Goal: Task Accomplishment & Management: Complete application form

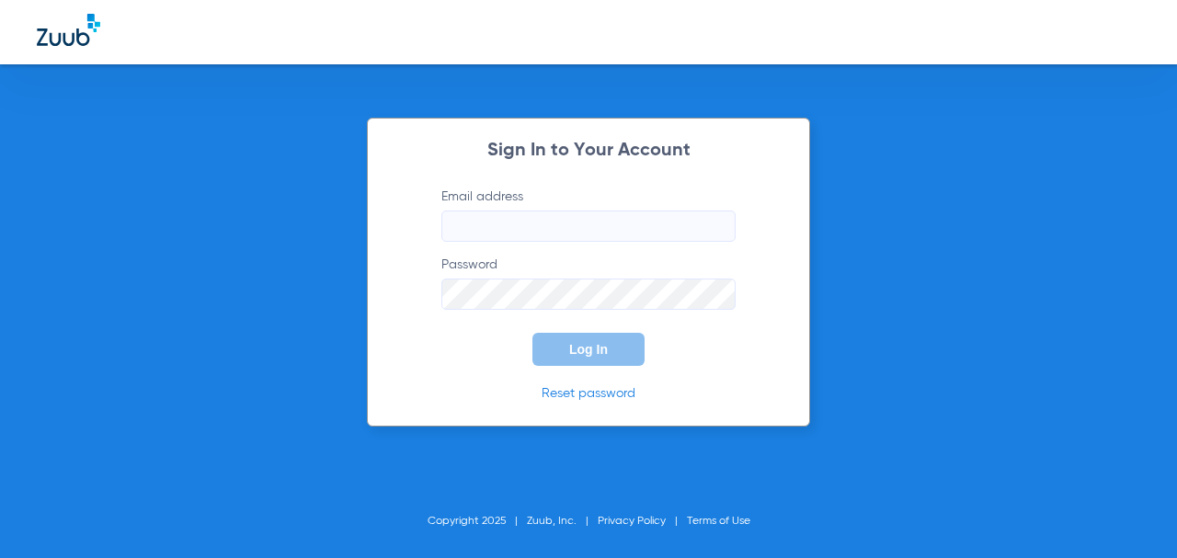
click at [590, 208] on label "Email address" at bounding box center [588, 215] width 294 height 54
click at [592, 214] on input "Email address" at bounding box center [588, 225] width 294 height 31
click at [686, 226] on input "Email address" at bounding box center [588, 225] width 294 height 31
type input "info@bancroftdentalcare.com"
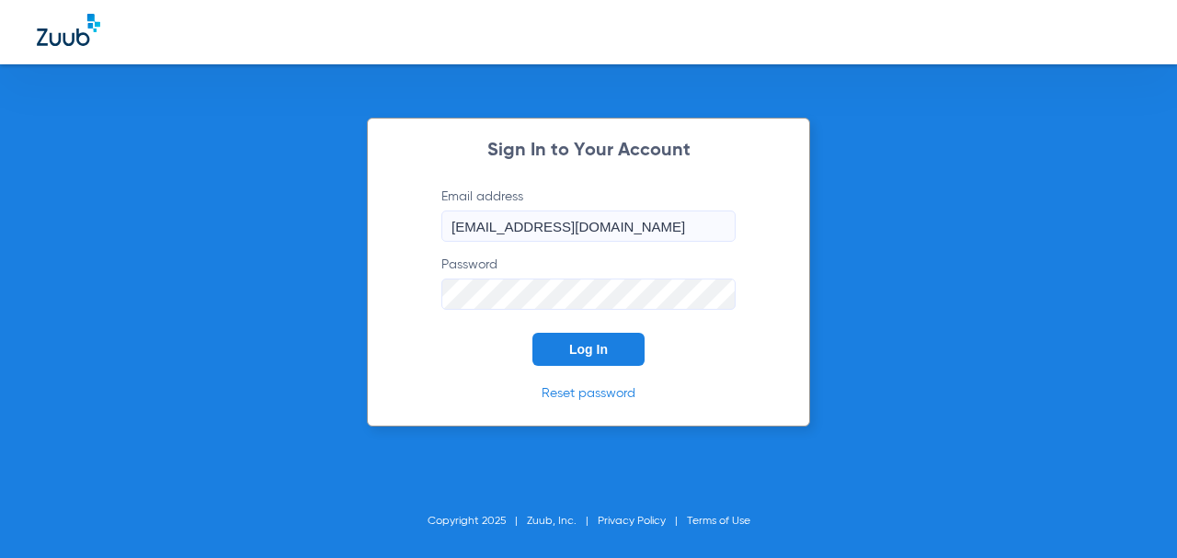
click at [532, 333] on button "Log In" at bounding box center [588, 349] width 112 height 33
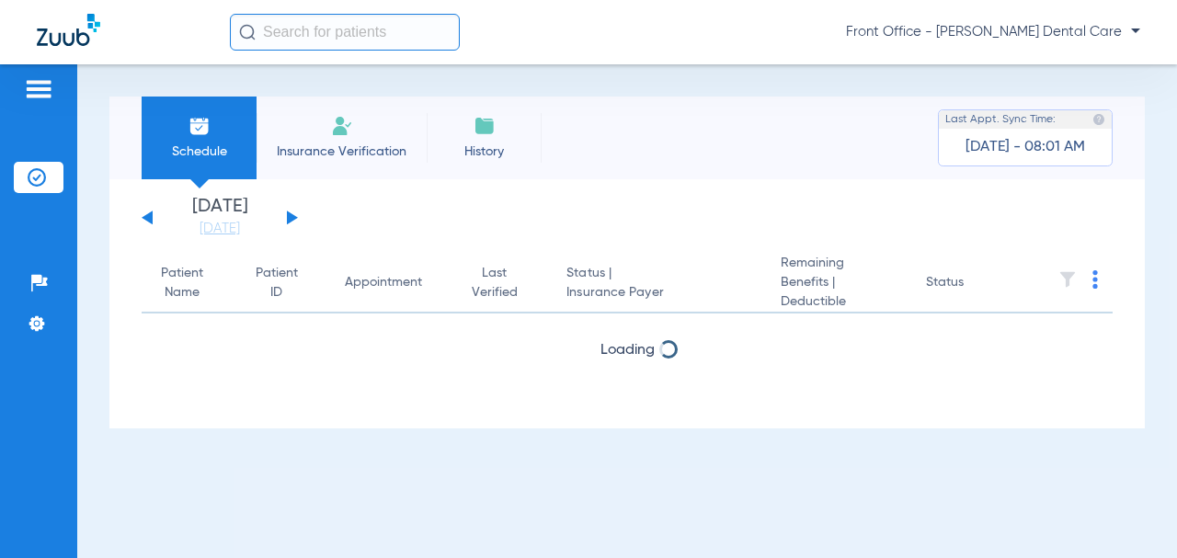
click at [293, 216] on button at bounding box center [292, 217] width 11 height 14
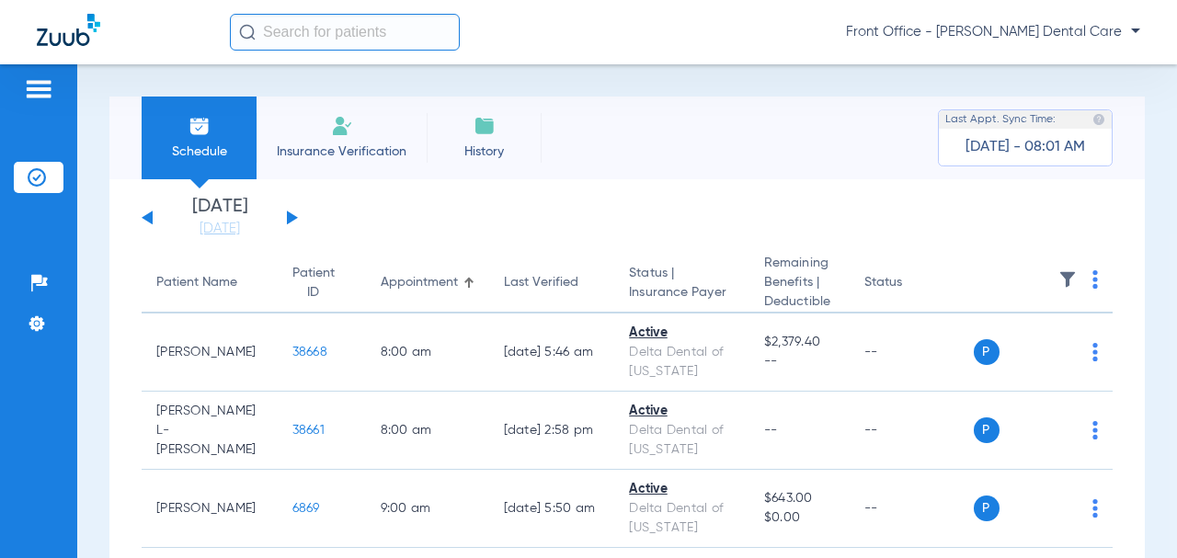
click at [297, 217] on div "Tuesday 06-17-2025 Wednesday 06-18-2025 Thursday 06-19-2025 Friday 06-20-2025 S…" at bounding box center [220, 218] width 156 height 40
click at [291, 216] on button at bounding box center [292, 217] width 11 height 14
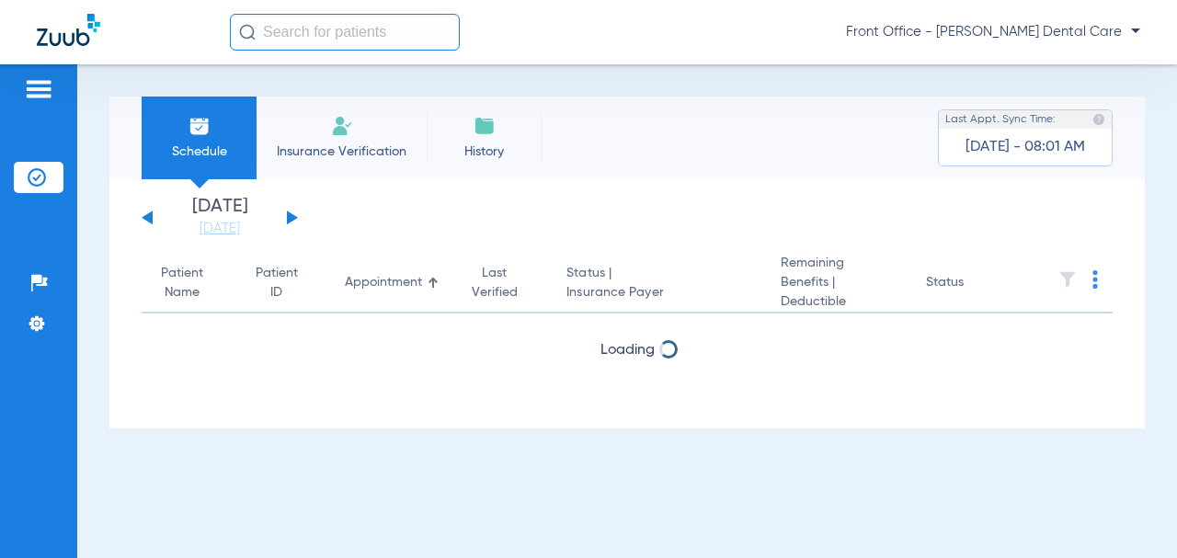
click at [291, 217] on button at bounding box center [292, 217] width 11 height 14
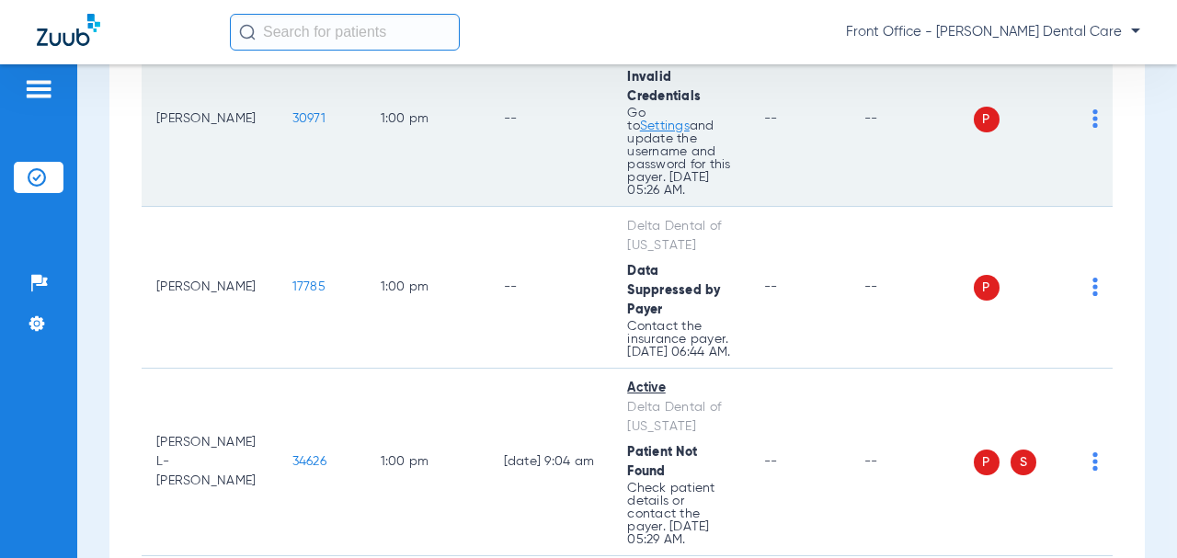
scroll to position [2114, 0]
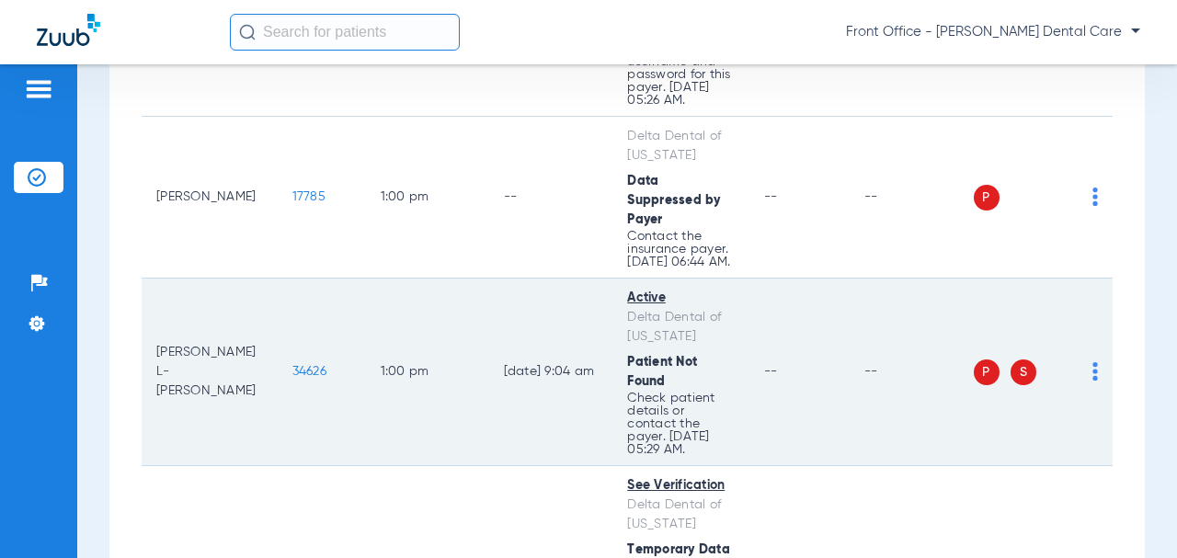
click at [292, 365] on span "34626" at bounding box center [309, 371] width 34 height 13
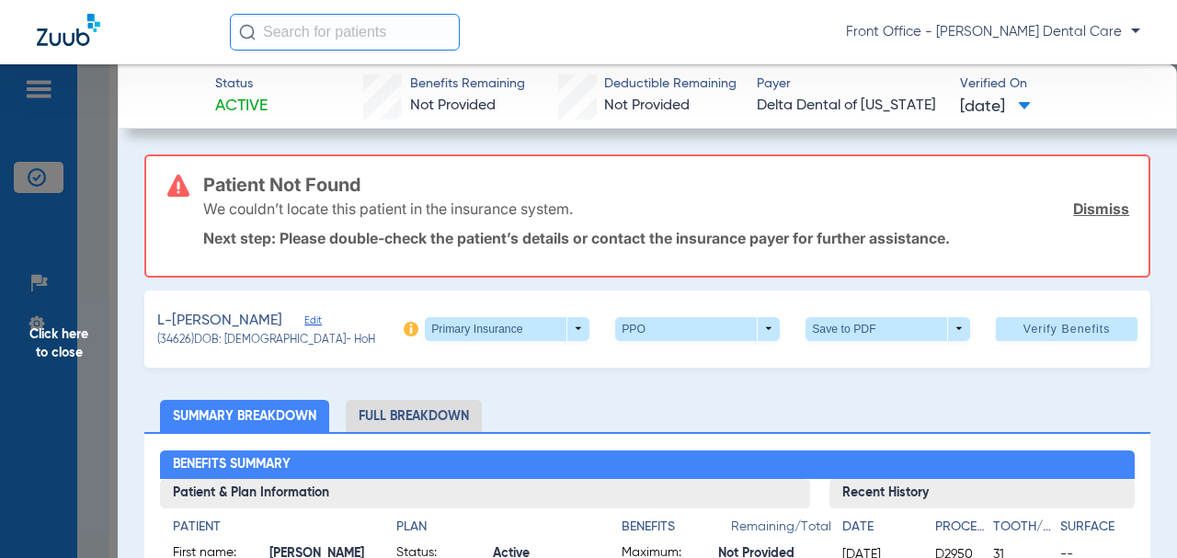
click at [321, 321] on span "Edit" at bounding box center [312, 322] width 17 height 17
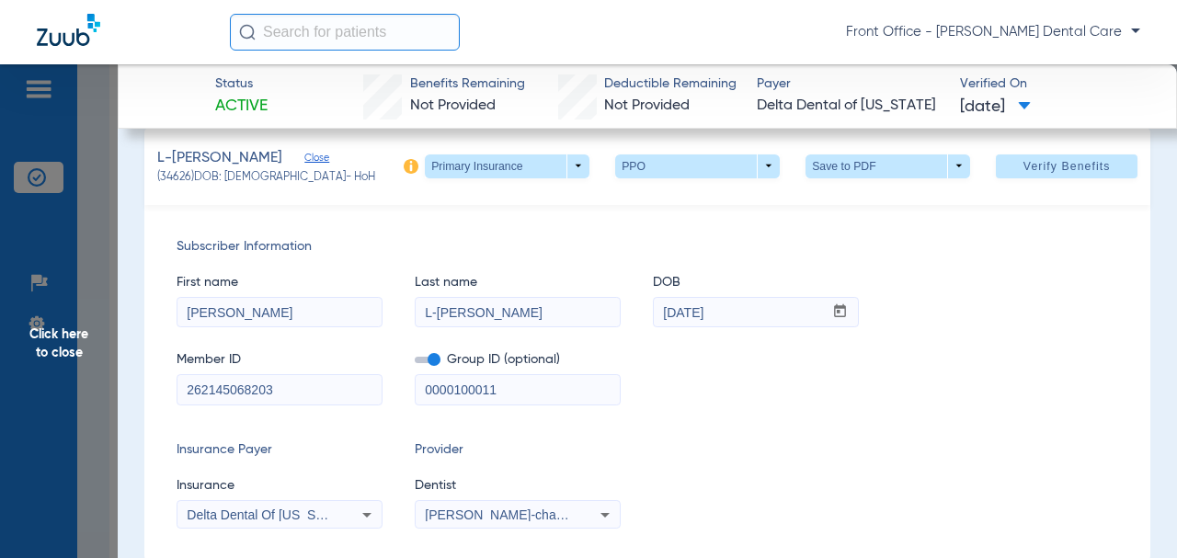
scroll to position [184, 0]
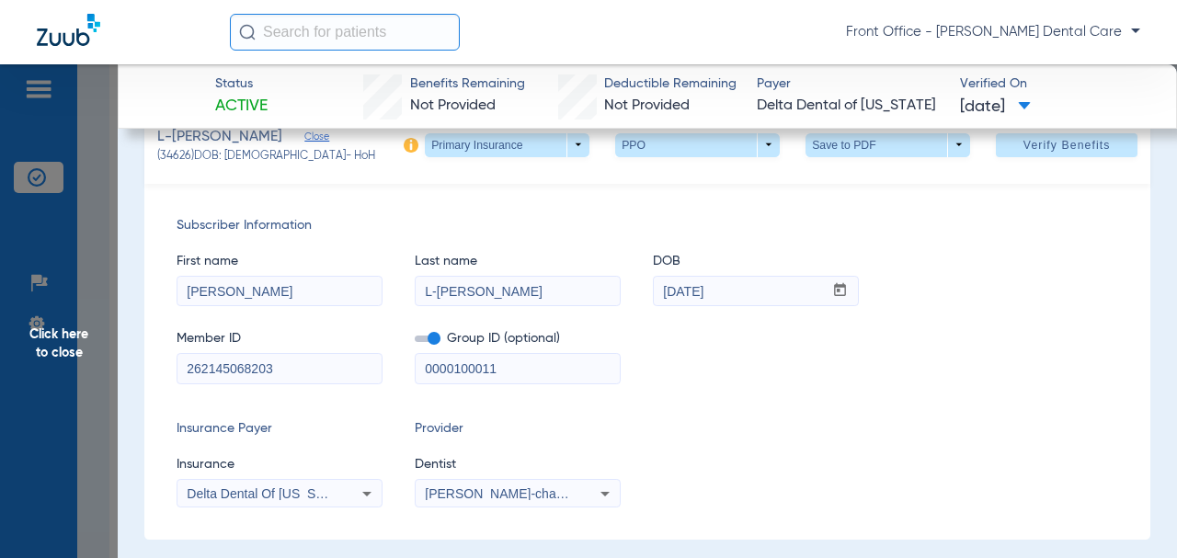
click at [437, 299] on input "L-[PERSON_NAME]" at bounding box center [517, 291] width 204 height 29
type input "[PERSON_NAME]"
click at [511, 357] on div "0000100011" at bounding box center [518, 368] width 206 height 31
drag, startPoint x: 505, startPoint y: 370, endPoint x: 420, endPoint y: 374, distance: 84.7
click at [419, 375] on input "0000100011" at bounding box center [517, 368] width 204 height 29
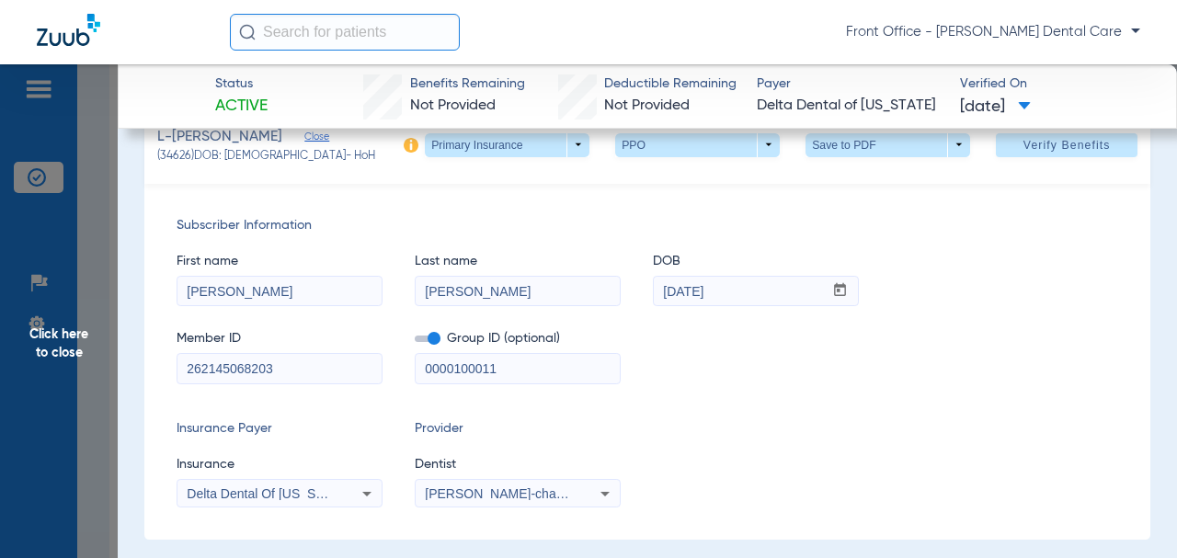
paste input "1713-"
type input "01713-00011"
drag, startPoint x: 321, startPoint y: 366, endPoint x: 185, endPoint y: 368, distance: 136.1
click at [174, 370] on div "Subscriber Information First name Jimmy-Vivian Last name Llamas DOB mm / dd / y…" at bounding box center [647, 362] width 1006 height 356
paste input "739626117001"
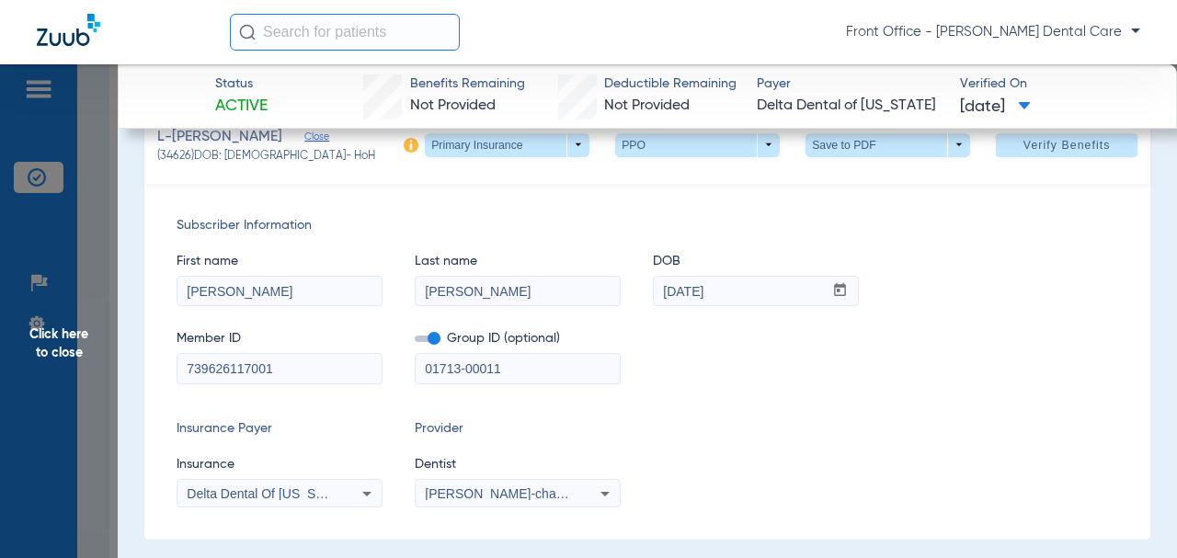
type input "739626117001"
click at [265, 291] on input "[PERSON_NAME]" at bounding box center [279, 291] width 204 height 29
type input "[PERSON_NAME]"
click at [995, 144] on span at bounding box center [1066, 145] width 142 height 44
click at [1041, 142] on span "Verify Benefits" at bounding box center [1066, 145] width 87 height 15
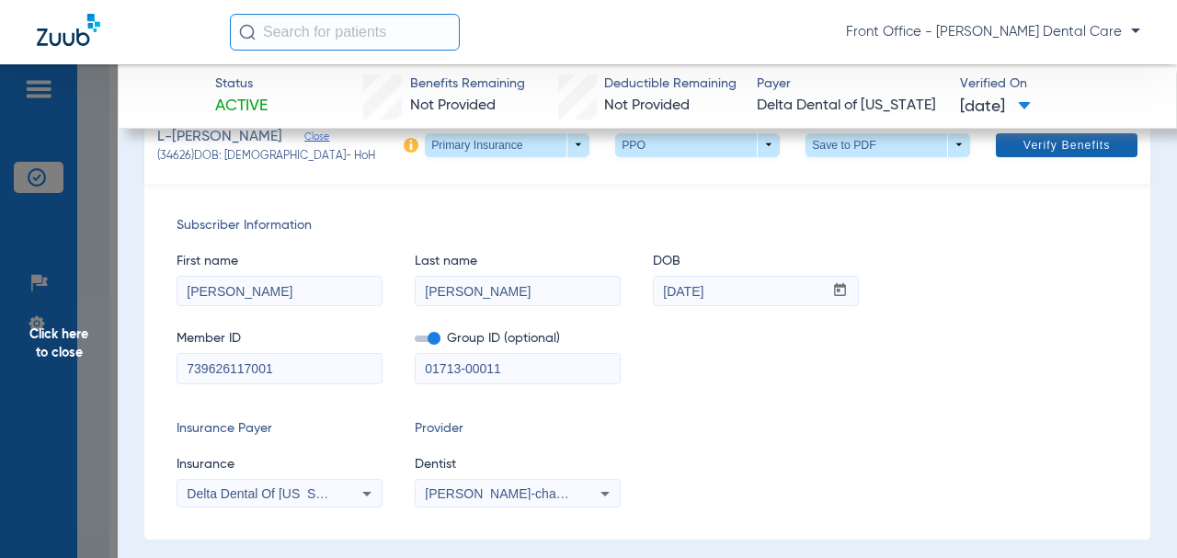
click at [995, 154] on span at bounding box center [1066, 145] width 142 height 44
click at [1028, 152] on span "Verify Benefits" at bounding box center [1066, 145] width 87 height 15
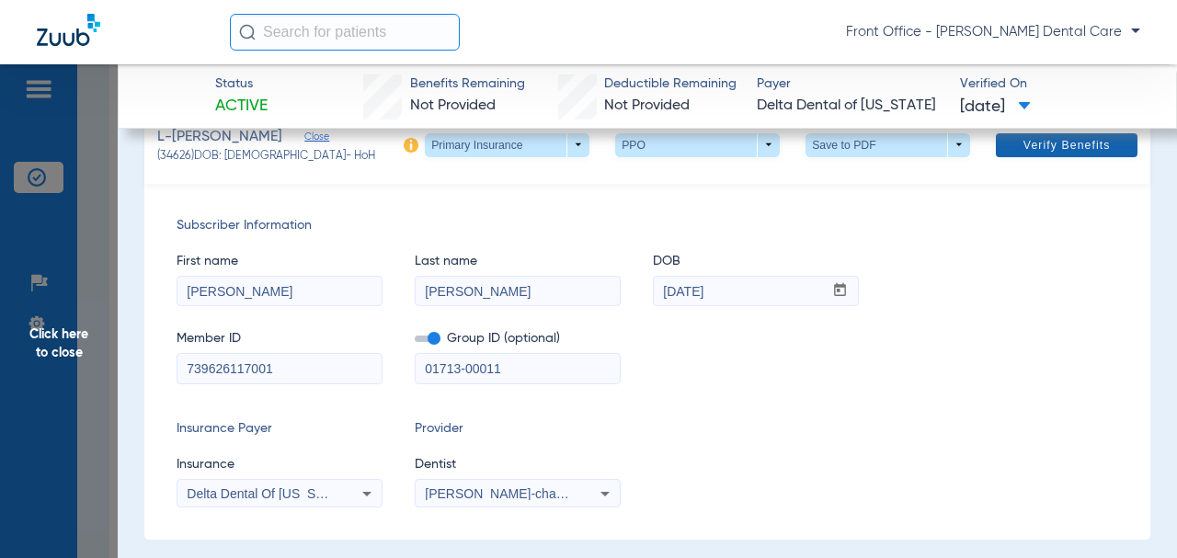
click at [1028, 152] on span "Verify Benefits" at bounding box center [1066, 145] width 87 height 15
click at [658, 376] on div "Member ID 739626117001 Group ID (optional) 01713-00011" at bounding box center [646, 348] width 941 height 71
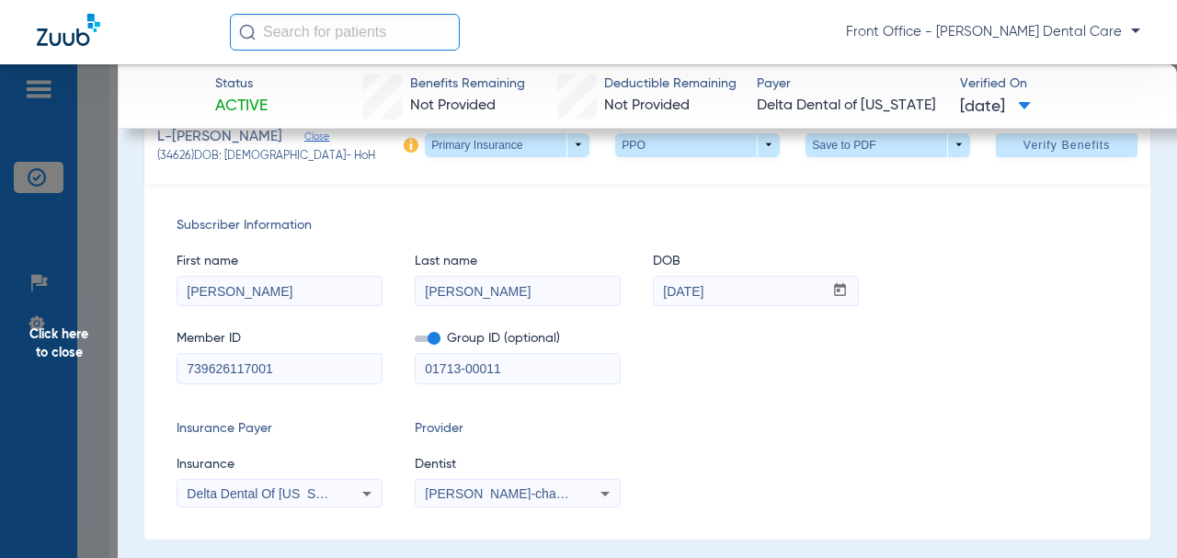
click at [527, 309] on div "First name Jimmy Last name Llamas DOB mm / dd / yyyy 07/16/1979 Member ID 73962…" at bounding box center [646, 309] width 941 height 149
click at [512, 298] on input "[PERSON_NAME]" at bounding box center [517, 291] width 204 height 29
click at [189, 293] on input "[PERSON_NAME]" at bounding box center [279, 291] width 204 height 29
click at [186, 293] on input "[PERSON_NAME]" at bounding box center [279, 291] width 204 height 29
click at [423, 292] on input "[PERSON_NAME]" at bounding box center [517, 291] width 204 height 29
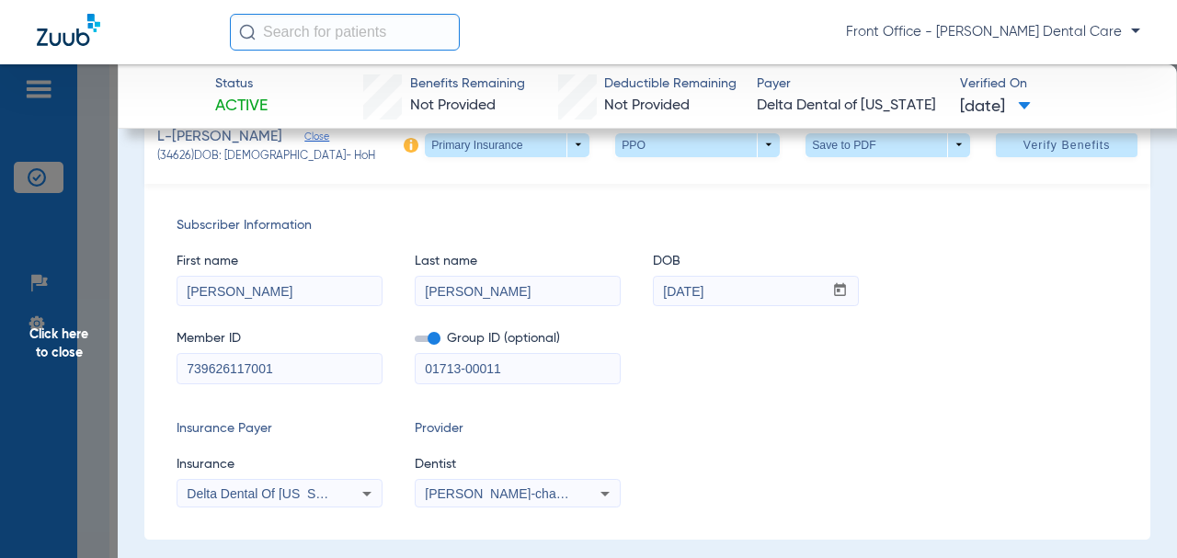
click at [181, 373] on input "739626117001" at bounding box center [279, 368] width 204 height 29
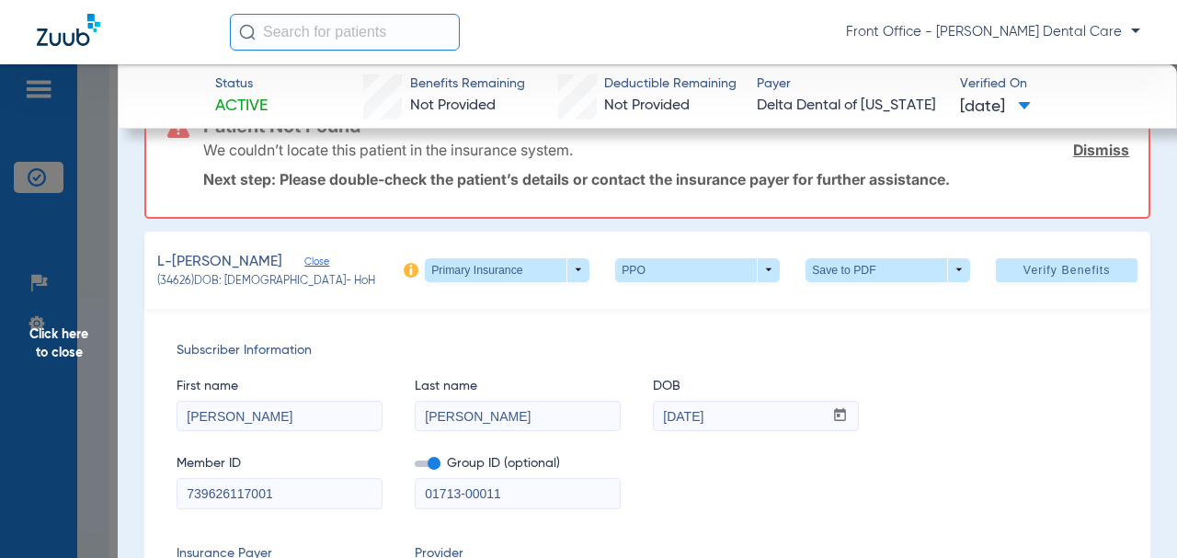
scroll to position [0, 0]
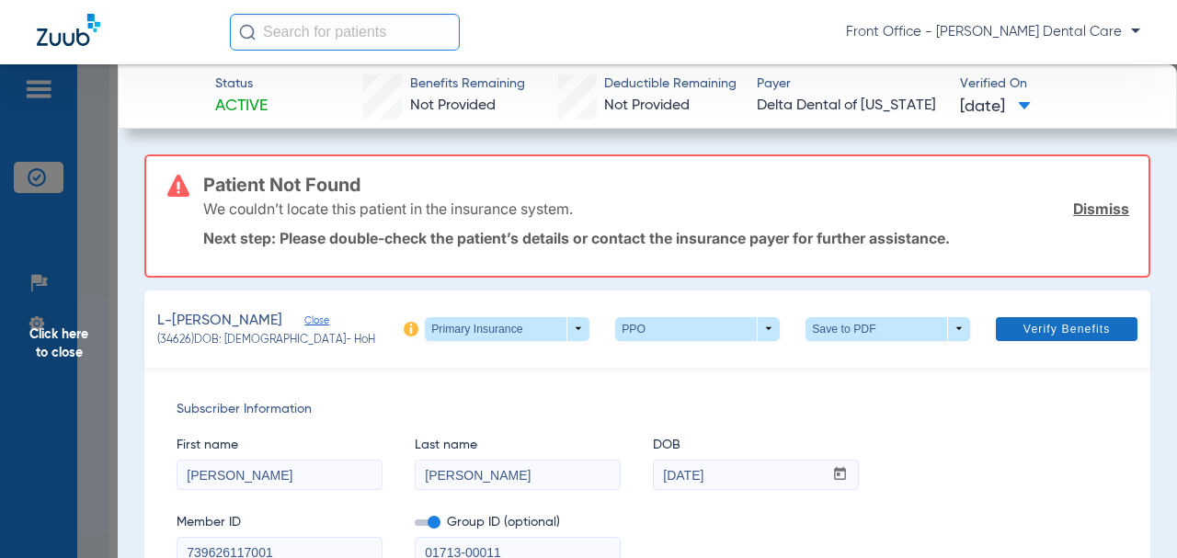
click at [1030, 319] on span at bounding box center [1066, 329] width 142 height 44
click at [1049, 332] on span "Verify Benefits" at bounding box center [1066, 329] width 87 height 15
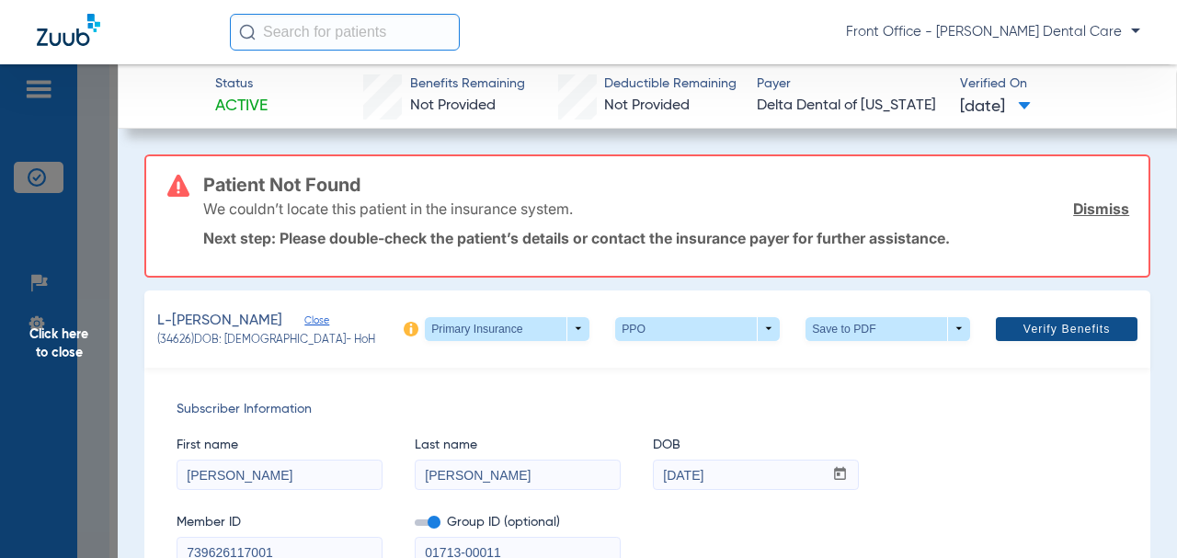
click at [1049, 332] on span "Verify Benefits" at bounding box center [1066, 329] width 87 height 15
click at [1053, 332] on span "Verify Benefits" at bounding box center [1066, 329] width 87 height 15
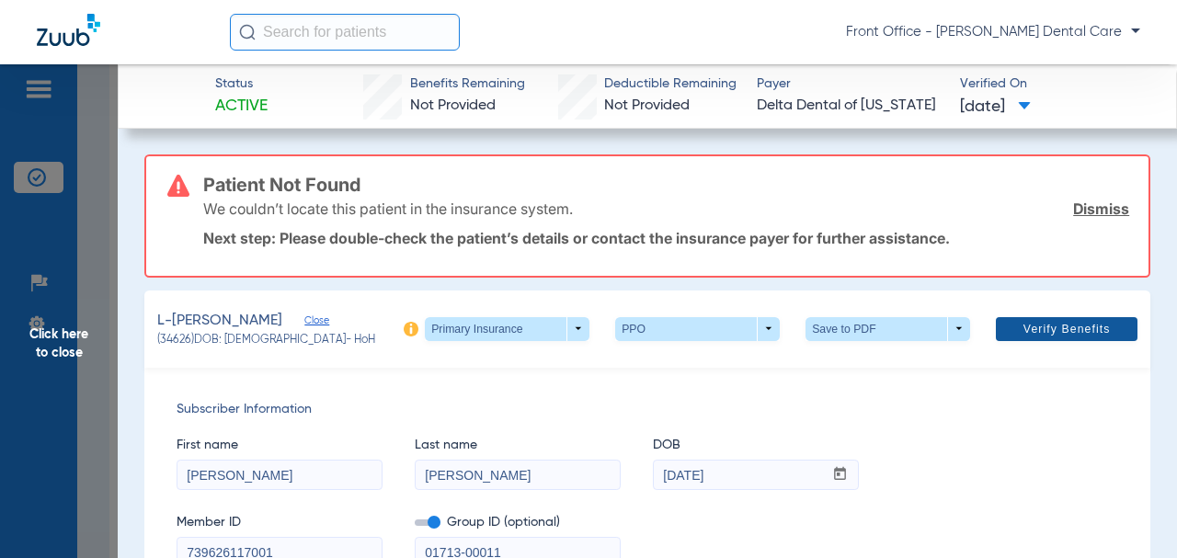
click at [1053, 332] on span "Verify Benefits" at bounding box center [1066, 329] width 87 height 15
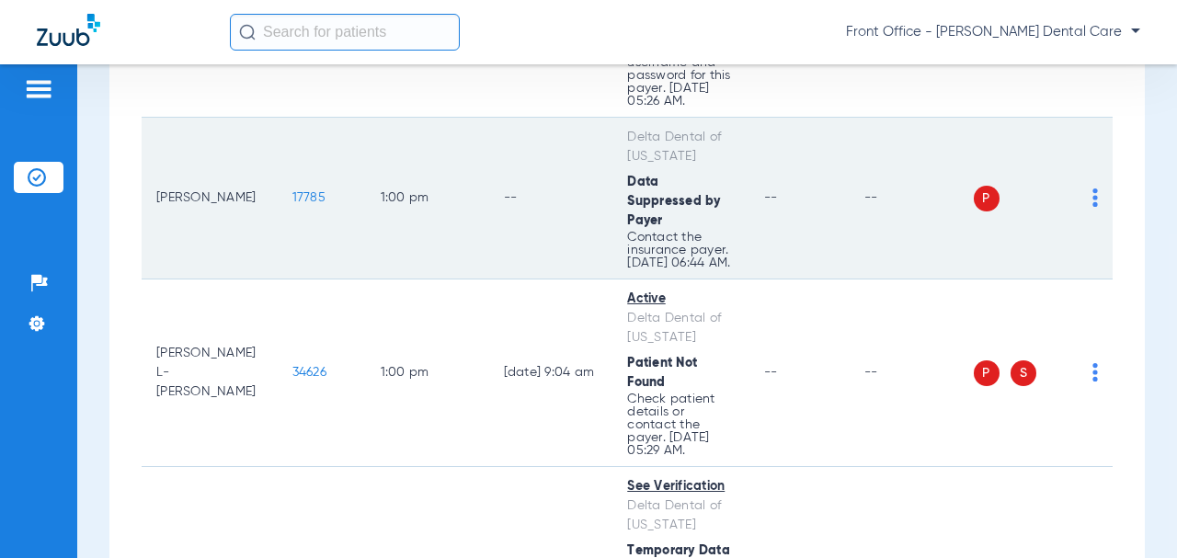
scroll to position [2114, 0]
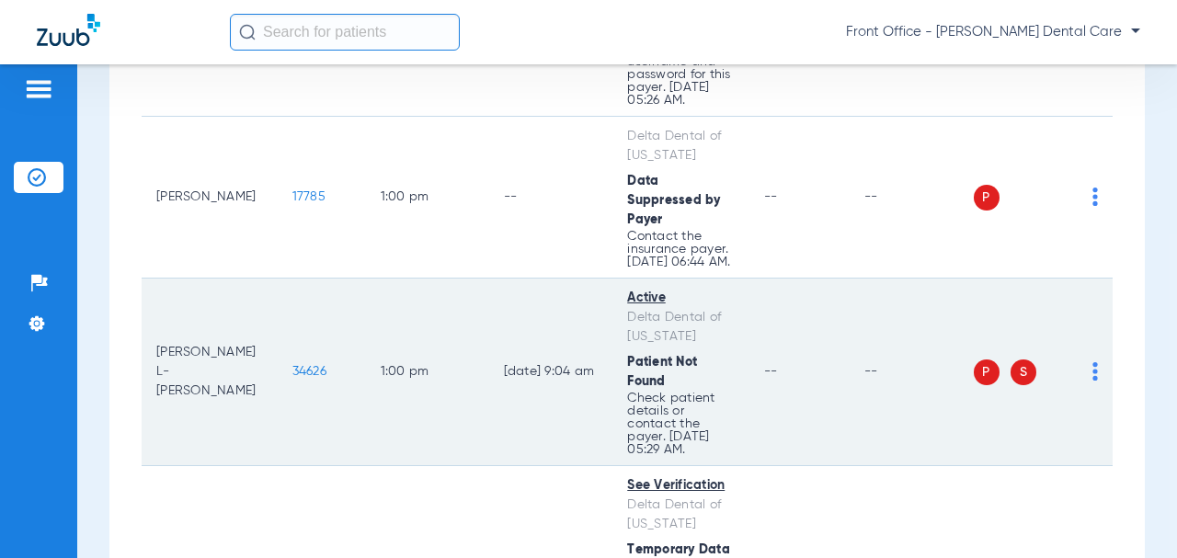
click at [292, 368] on span "34626" at bounding box center [309, 371] width 34 height 13
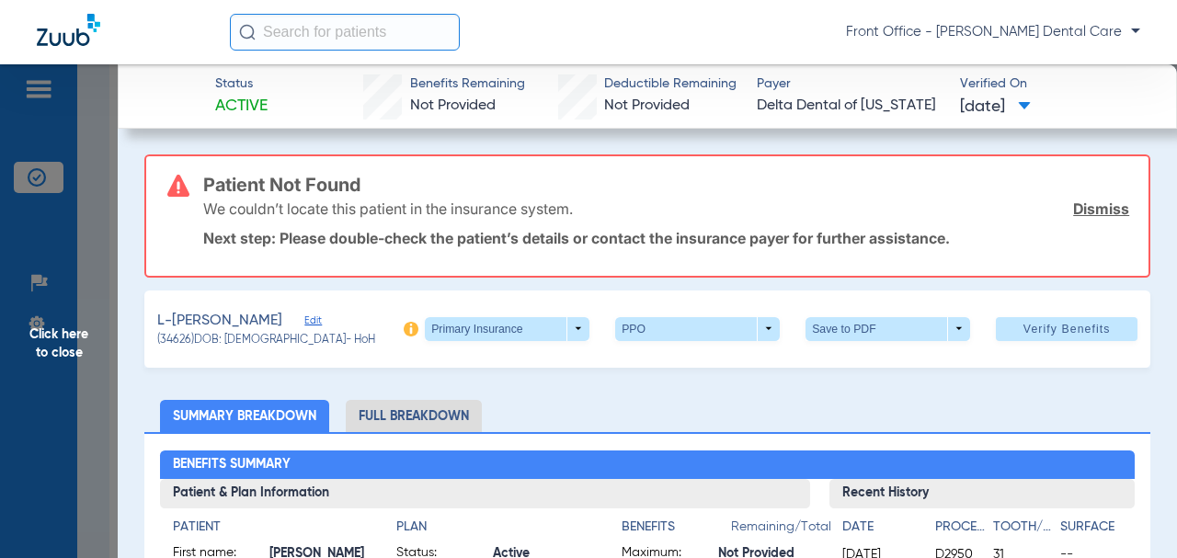
click at [321, 317] on span "Edit" at bounding box center [312, 322] width 17 height 17
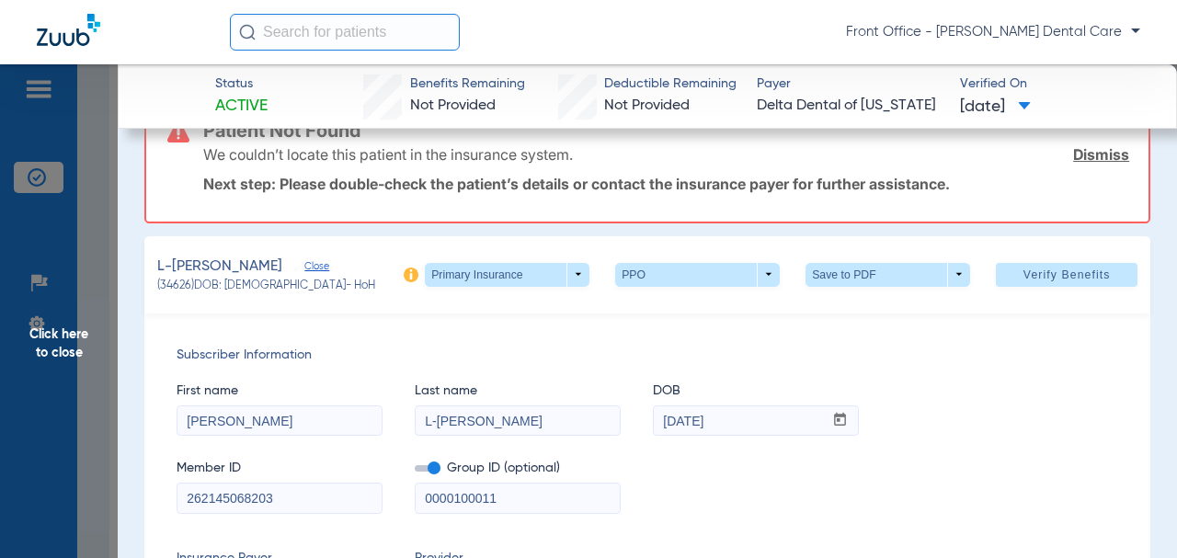
scroll to position [184, 0]
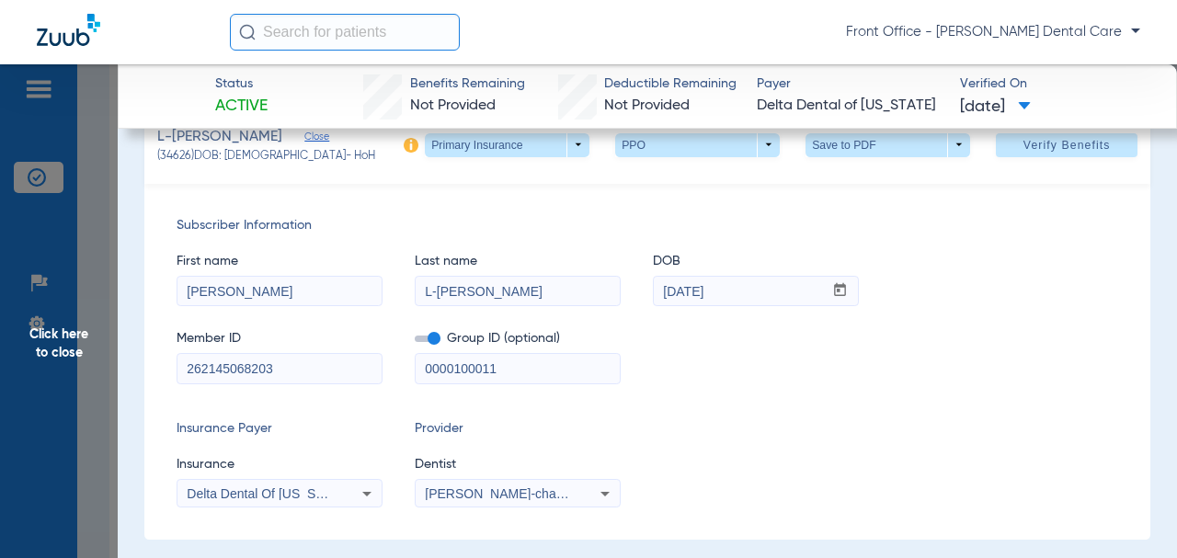
click at [437, 295] on input "L-[PERSON_NAME]" at bounding box center [517, 291] width 204 height 29
type input "[PERSON_NAME]"
drag, startPoint x: 281, startPoint y: 371, endPoint x: 176, endPoint y: 374, distance: 104.8
click at [159, 375] on div "Subscriber Information First name [PERSON_NAME] Last name [PERSON_NAME] DOB mm …" at bounding box center [647, 362] width 1006 height 356
paste input "739626117001"
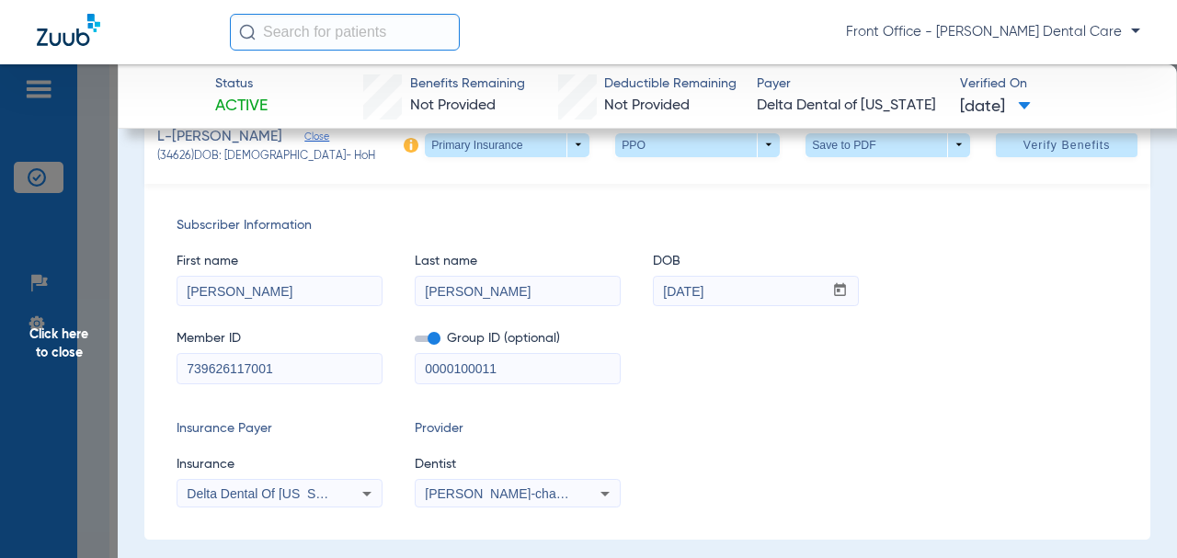
type input "739626117001"
click at [280, 295] on input "[PERSON_NAME]" at bounding box center [279, 291] width 204 height 29
type input "[PERSON_NAME]"
drag, startPoint x: 518, startPoint y: 378, endPoint x: 407, endPoint y: 379, distance: 110.3
click at [407, 379] on div "Member ID 739626117001 Group ID (optional) 0000100011" at bounding box center [646, 348] width 941 height 71
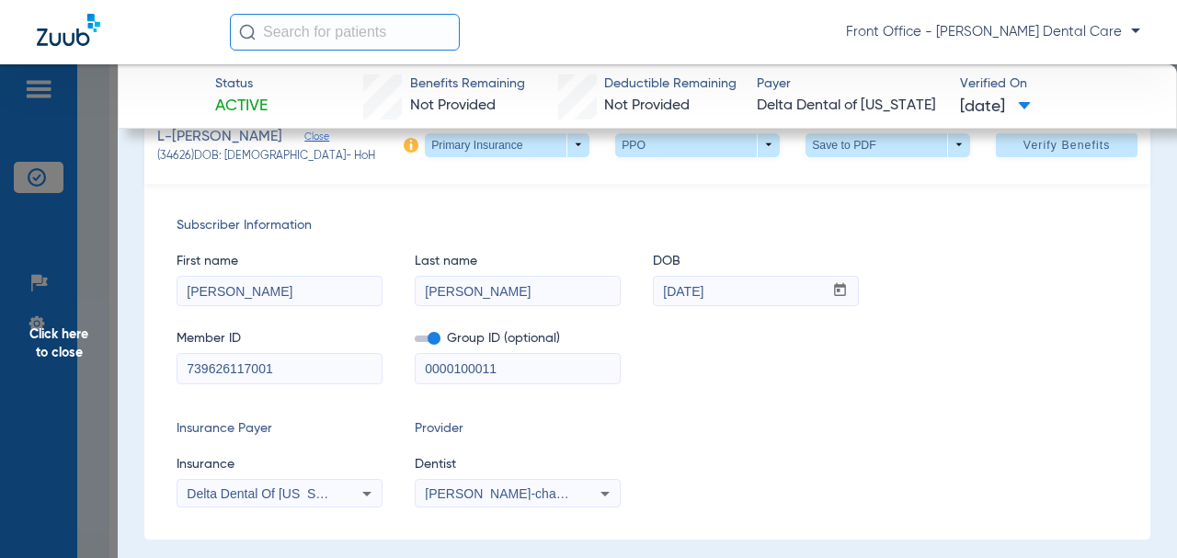
paste input "1713-"
type input "01713-00011"
click at [1023, 147] on span "Verify Benefits" at bounding box center [1066, 145] width 87 height 15
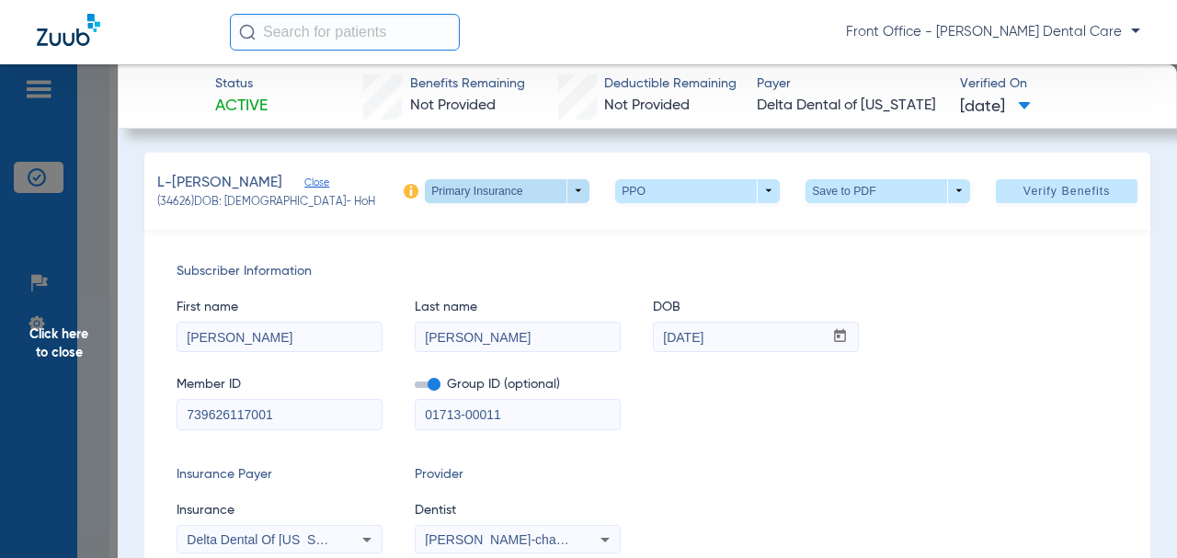
scroll to position [0, 0]
click at [560, 193] on span at bounding box center [507, 193] width 165 height 24
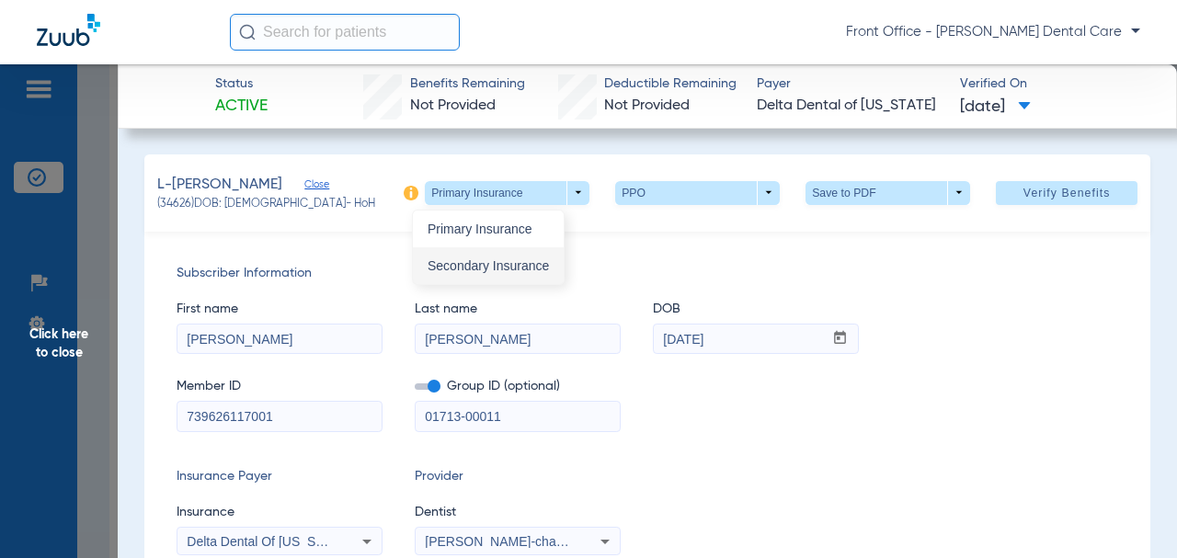
click at [521, 268] on span "Secondary Insurance" at bounding box center [487, 265] width 121 height 13
type input "[PERSON_NAME]"
type input "L-[PERSON_NAME]"
type input "262145068203"
type input "0000100011"
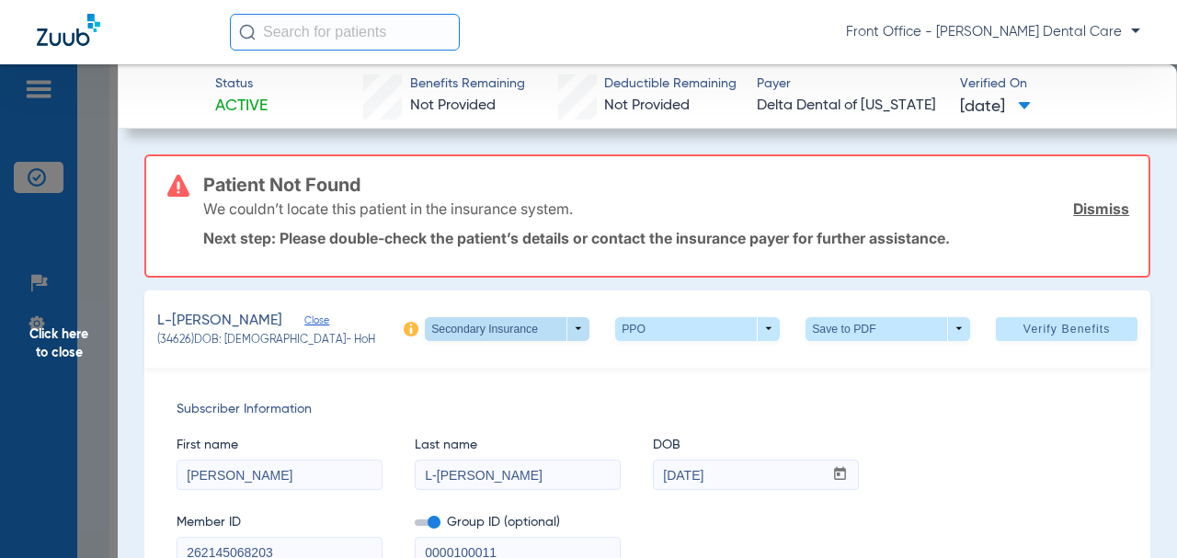
click at [437, 339] on span at bounding box center [507, 329] width 165 height 24
click at [390, 417] on div at bounding box center [588, 279] width 1177 height 558
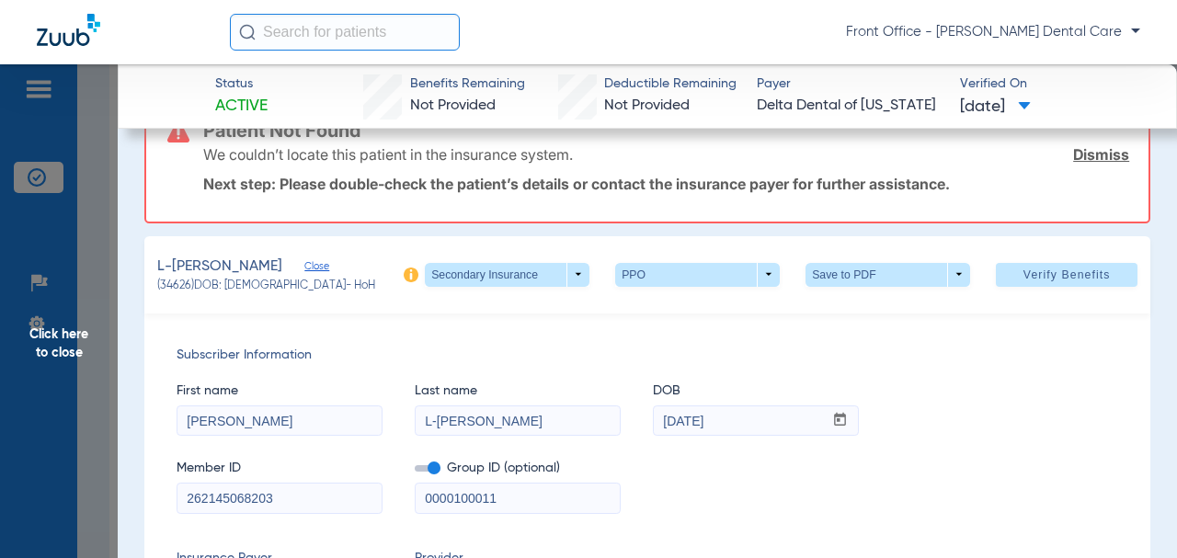
scroll to position [92, 0]
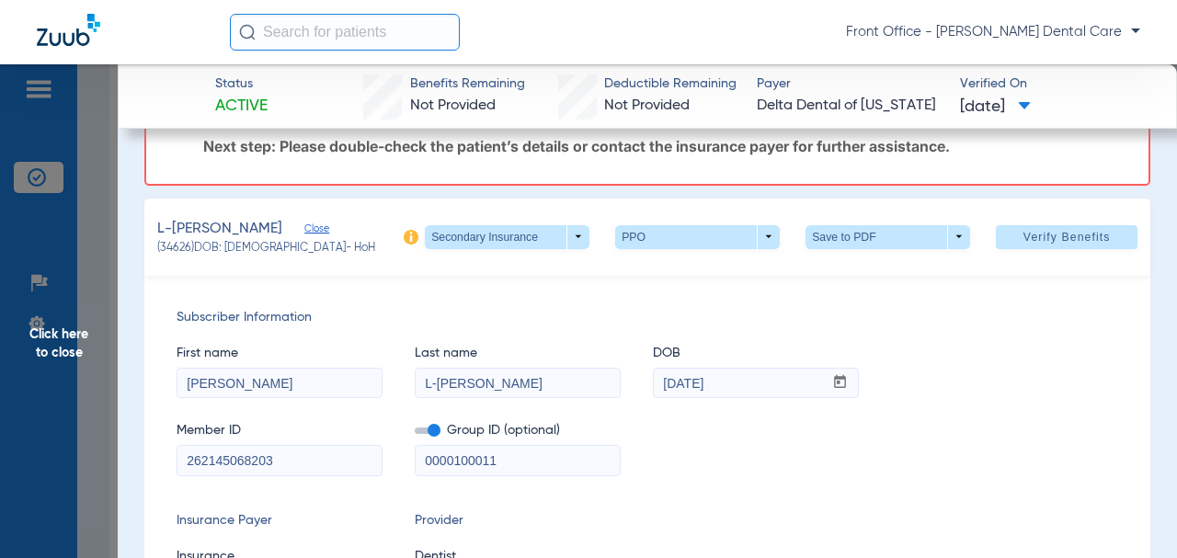
click at [435, 383] on input "L-[PERSON_NAME]" at bounding box center [517, 383] width 204 height 29
type input "[PERSON_NAME]"
drag, startPoint x: 266, startPoint y: 384, endPoint x: 224, endPoint y: 383, distance: 41.4
click at [224, 383] on input "[PERSON_NAME]" at bounding box center [279, 383] width 204 height 29
type input "[PERSON_NAME]"
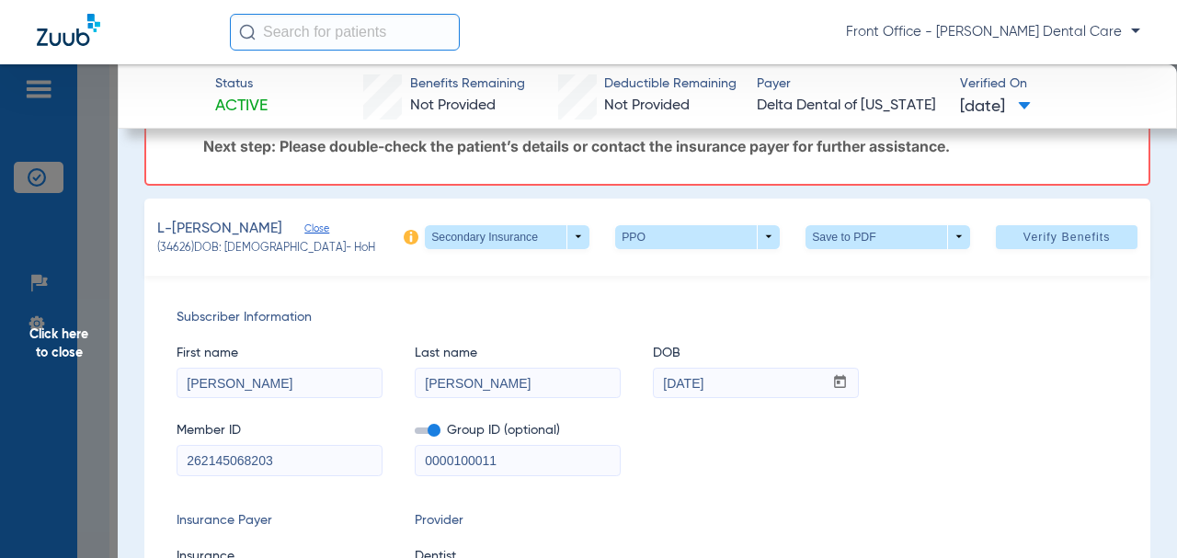
drag, startPoint x: 505, startPoint y: 457, endPoint x: 360, endPoint y: 457, distance: 144.3
click at [360, 457] on div "Member ID 262145068203 Group ID (optional) 0000100011" at bounding box center [646, 439] width 941 height 71
paste input "-"
type input "00001-00011"
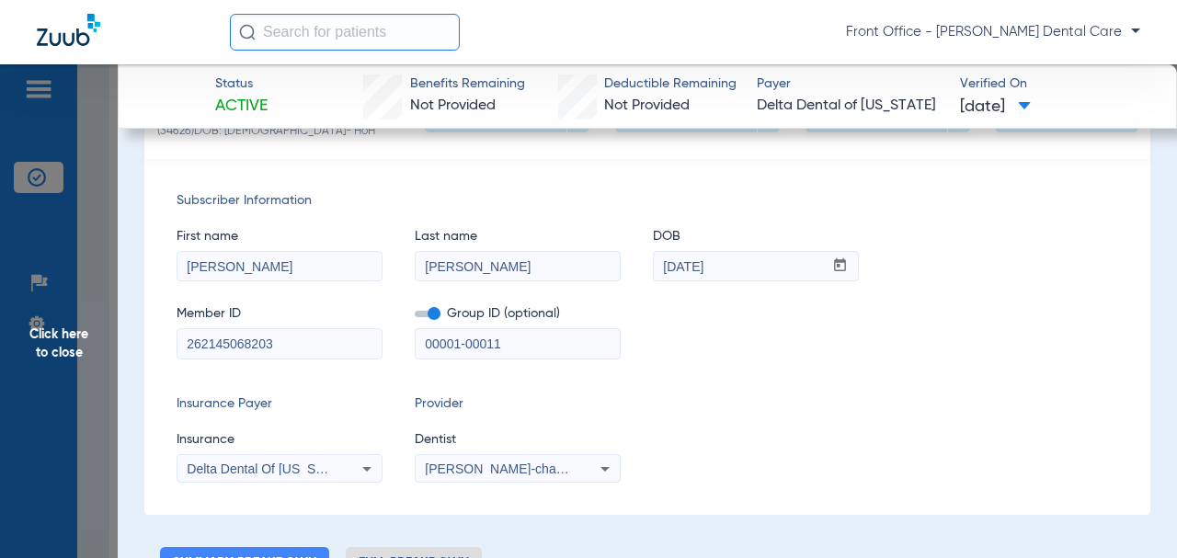
scroll to position [276, 0]
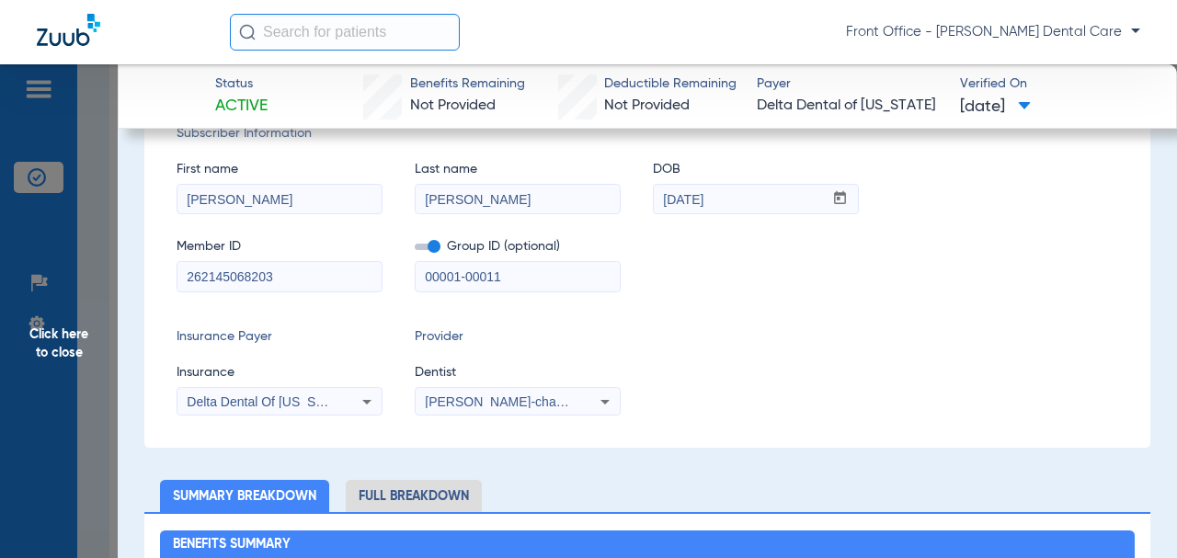
drag, startPoint x: 301, startPoint y: 271, endPoint x: 174, endPoint y: 279, distance: 128.0
click at [174, 279] on div "Subscriber Information First name [PERSON_NAME] Last name [PERSON_NAME] DOB mm …" at bounding box center [647, 270] width 1006 height 356
paste input "1"
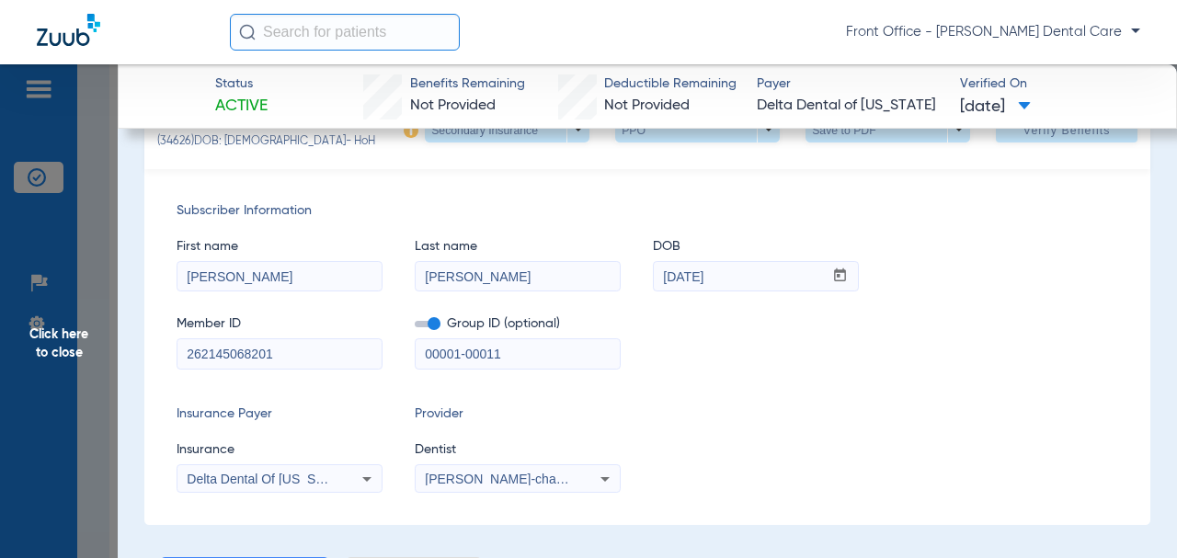
scroll to position [0, 0]
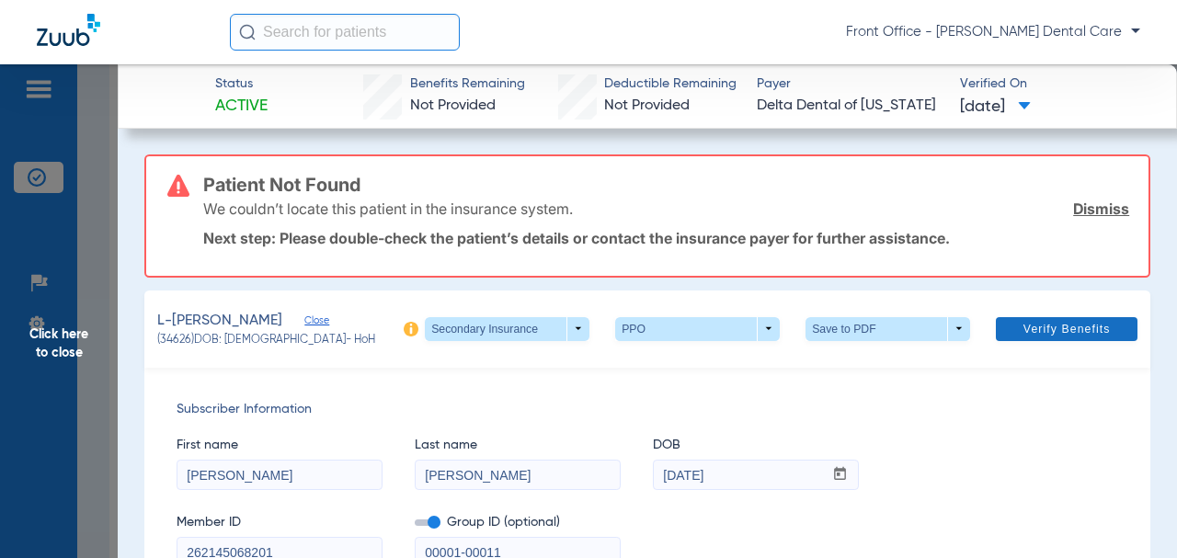
type input "262145068201"
click at [1009, 316] on span at bounding box center [1066, 329] width 142 height 44
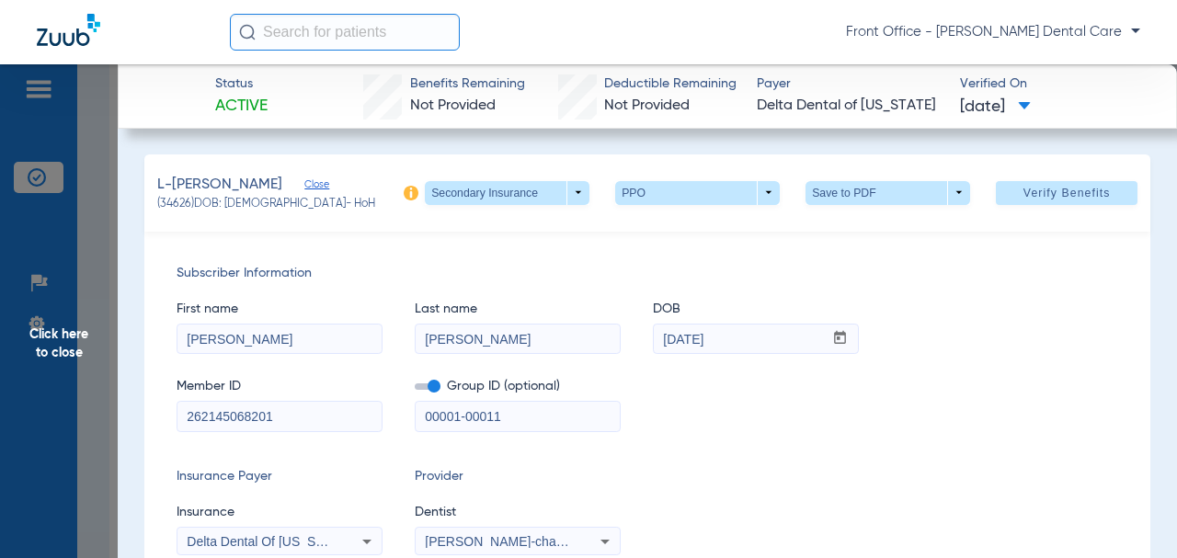
click at [78, 354] on span "Click here to close" at bounding box center [59, 343] width 118 height 558
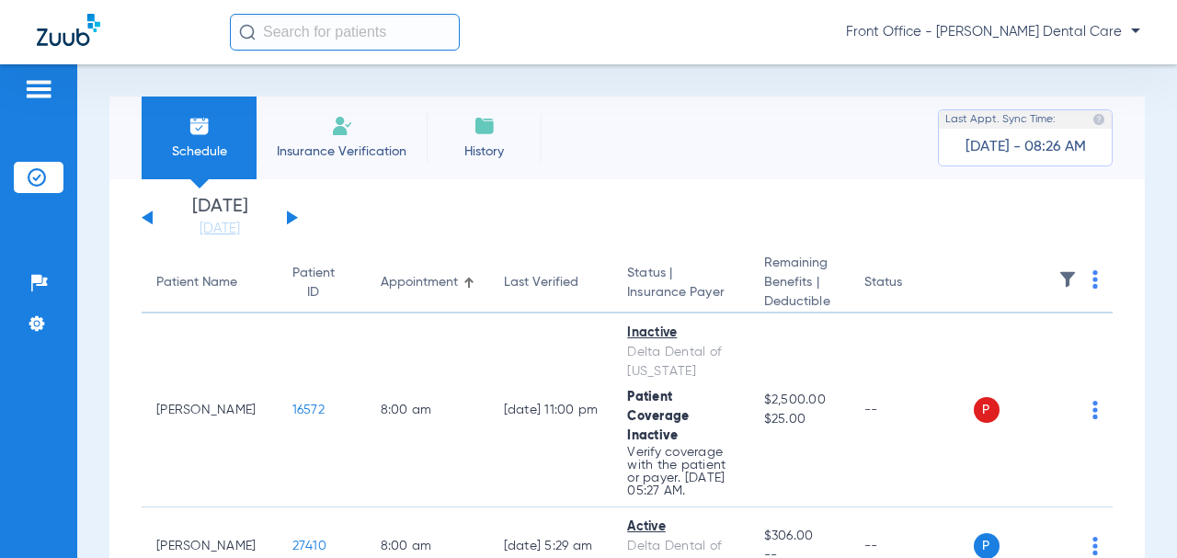
click at [290, 217] on button at bounding box center [292, 217] width 11 height 14
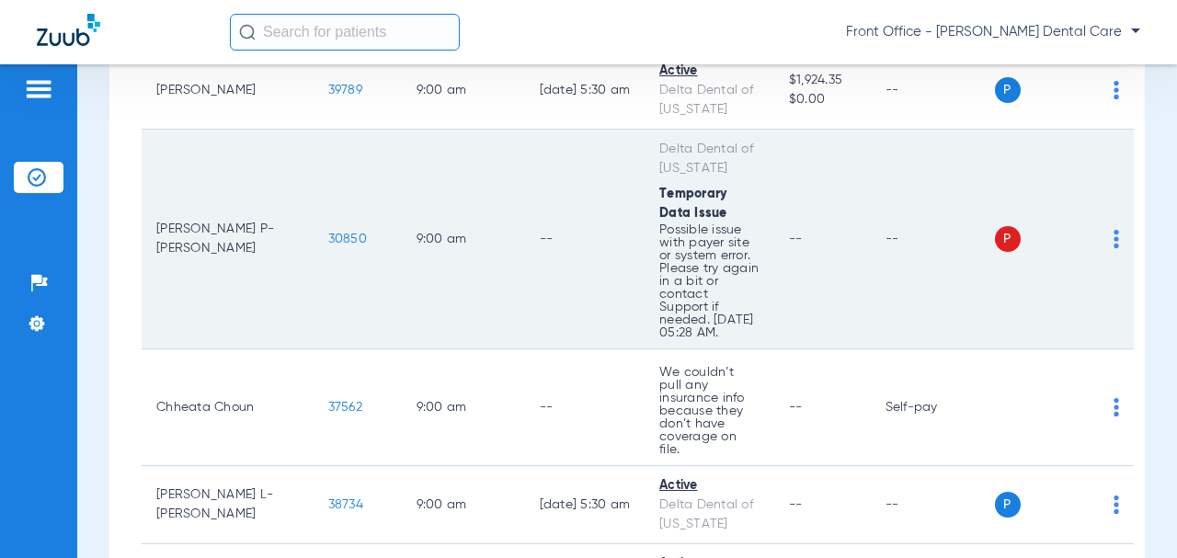
scroll to position [1287, 0]
